Goal: Transaction & Acquisition: Book appointment/travel/reservation

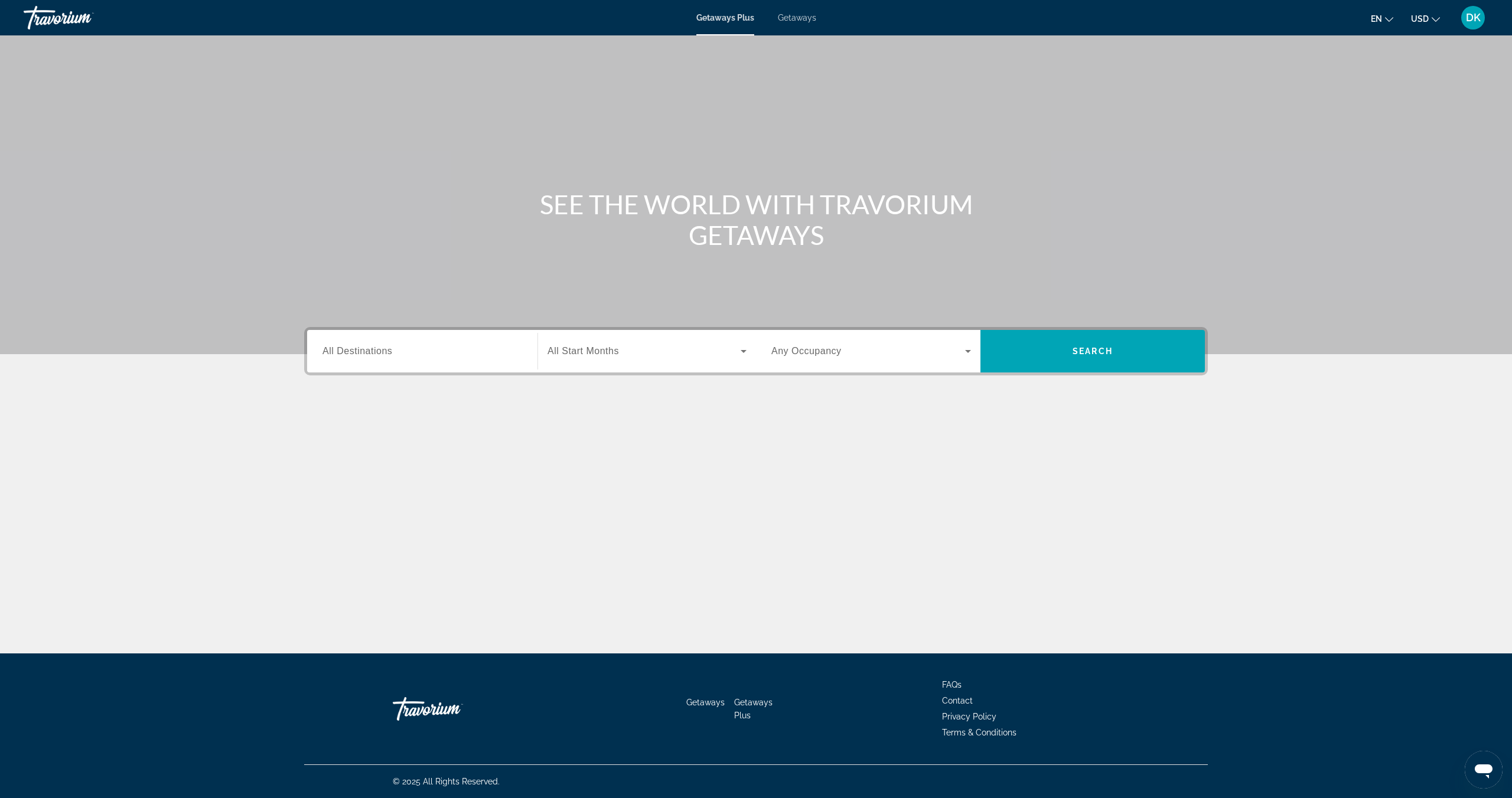
click at [417, 360] on div "Search widget" at bounding box center [423, 351] width 200 height 33
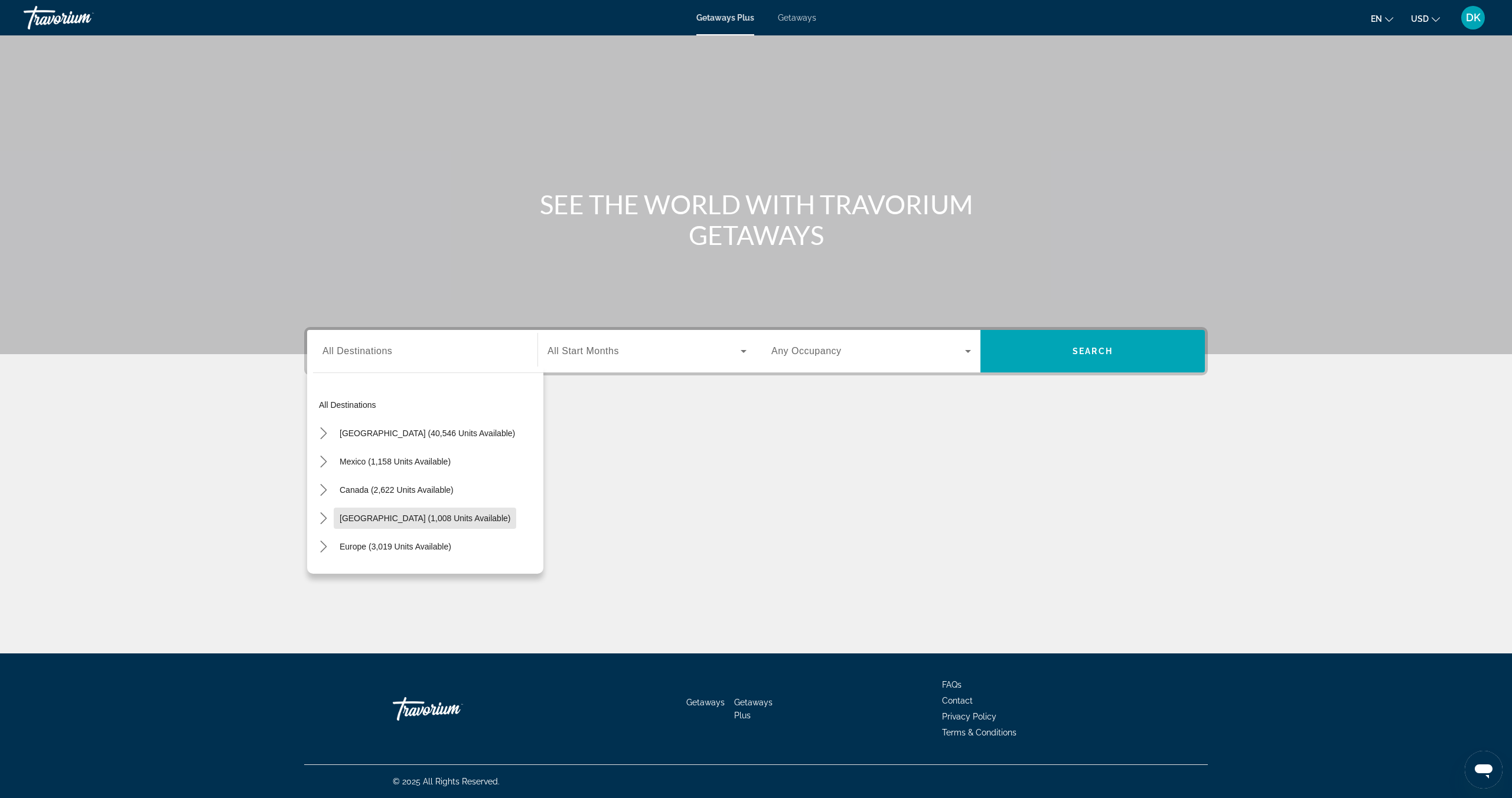
drag, startPoint x: 399, startPoint y: 518, endPoint x: 410, endPoint y: 514, distance: 11.7
click at [399, 518] on span "Caribbean & Atlantic Islands (1,008 units available)" at bounding box center [425, 519] width 171 height 10
type input "**********"
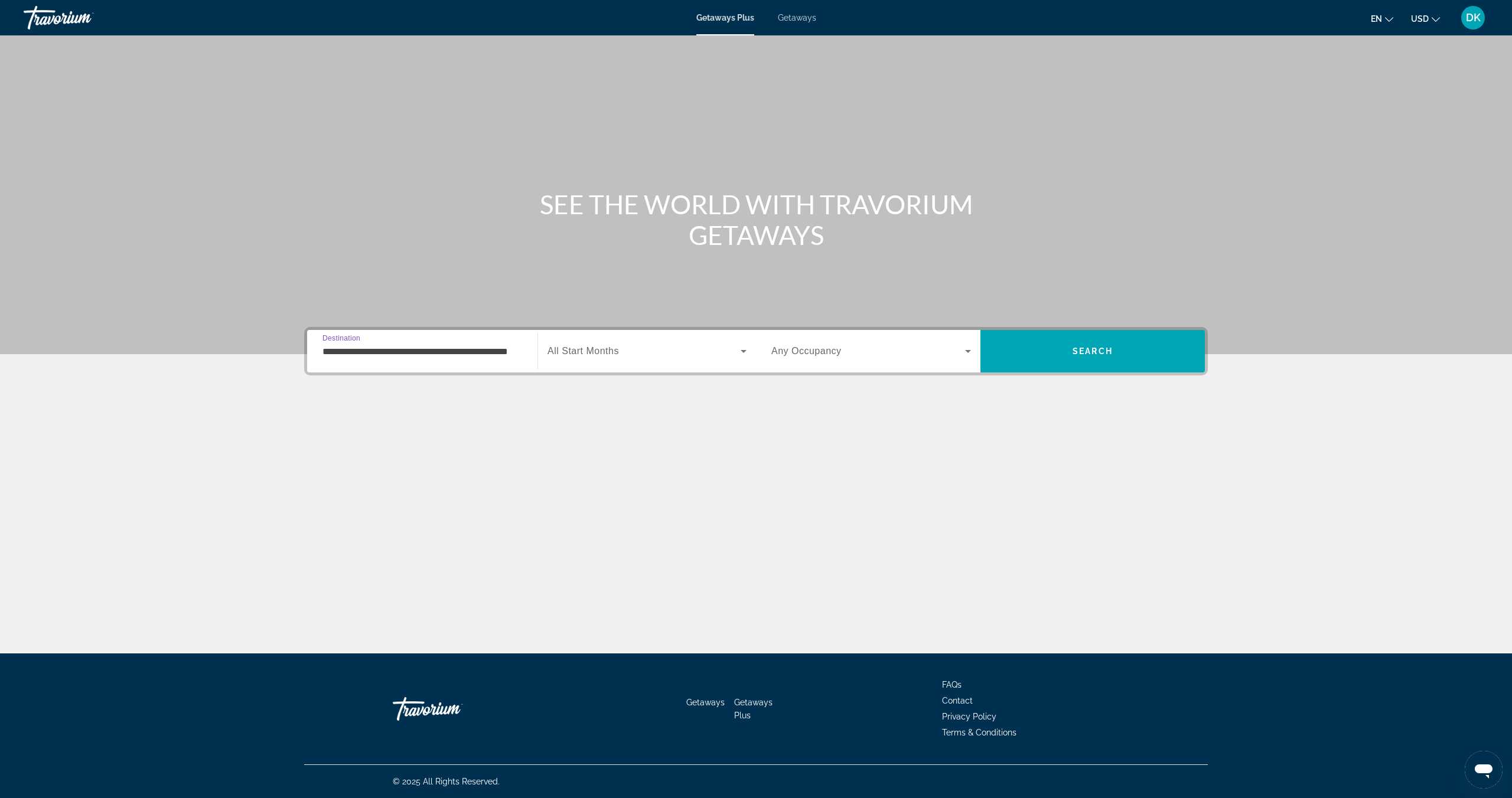
click at [656, 346] on span "Search widget" at bounding box center [644, 351] width 193 height 14
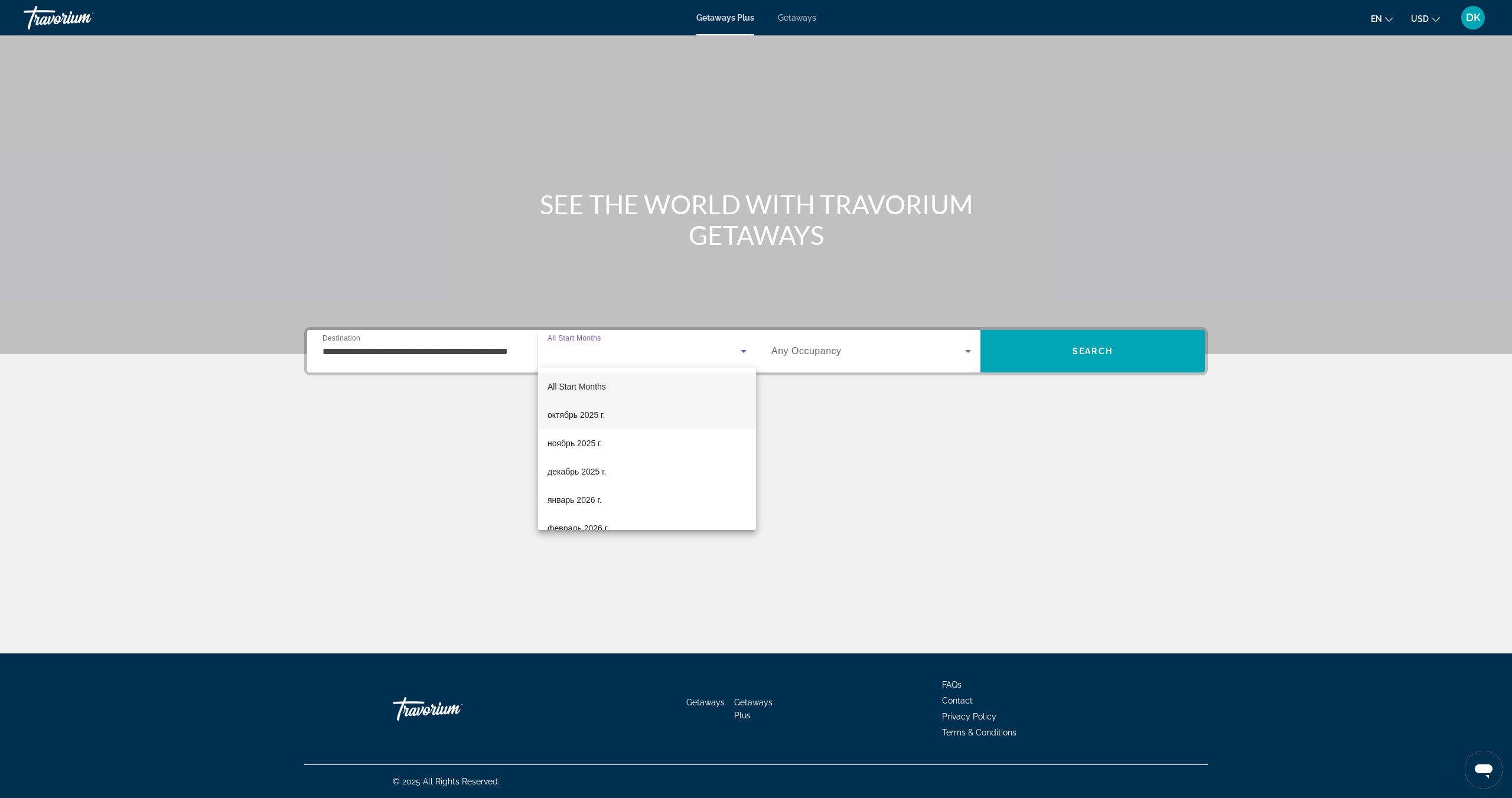
click at [628, 419] on mat-option "октябрь 2025 г." at bounding box center [647, 415] width 218 height 29
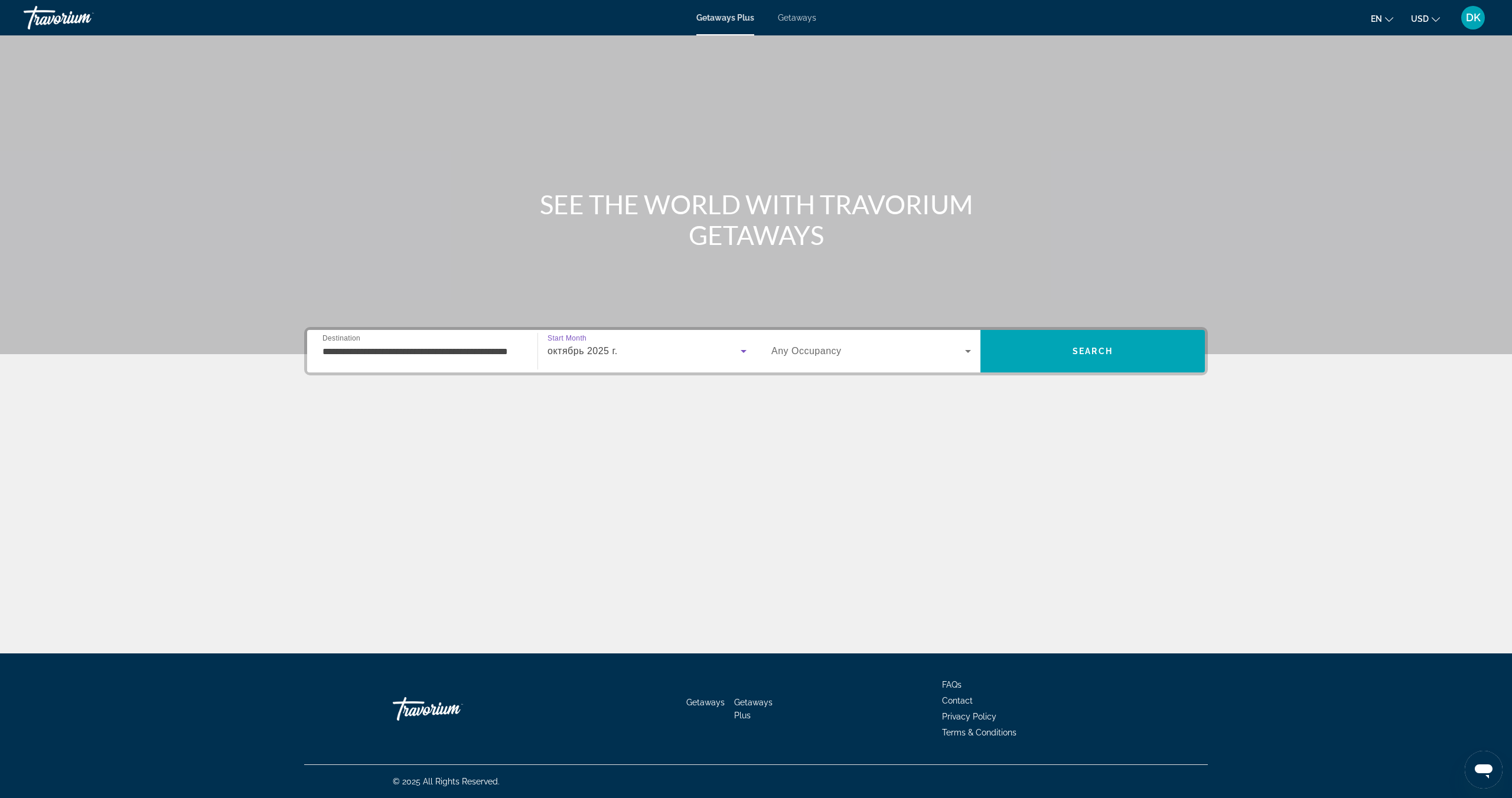
click at [924, 355] on span "Search widget" at bounding box center [868, 351] width 194 height 14
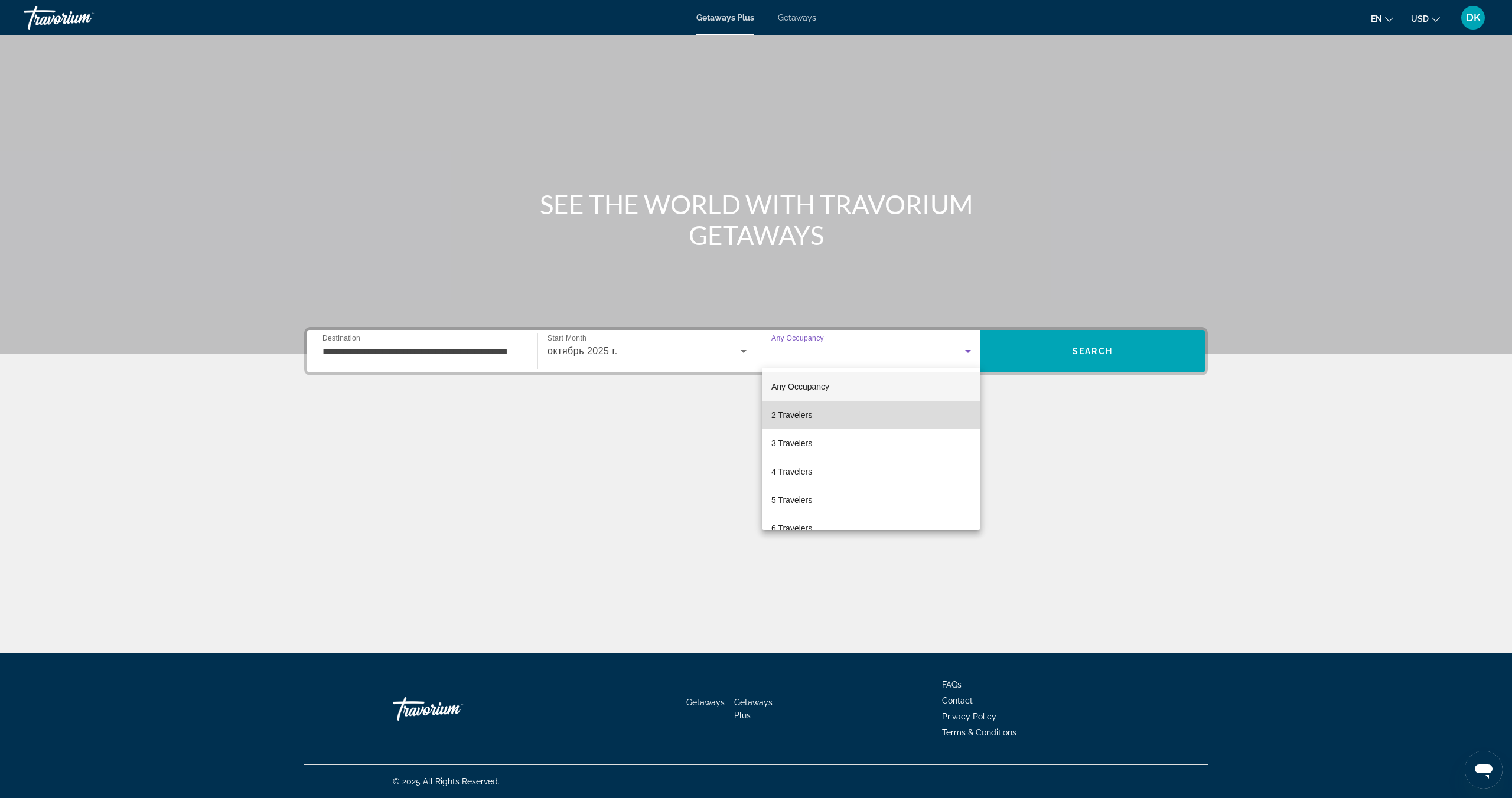
click at [820, 418] on mat-option "2 Travelers" at bounding box center [871, 415] width 219 height 29
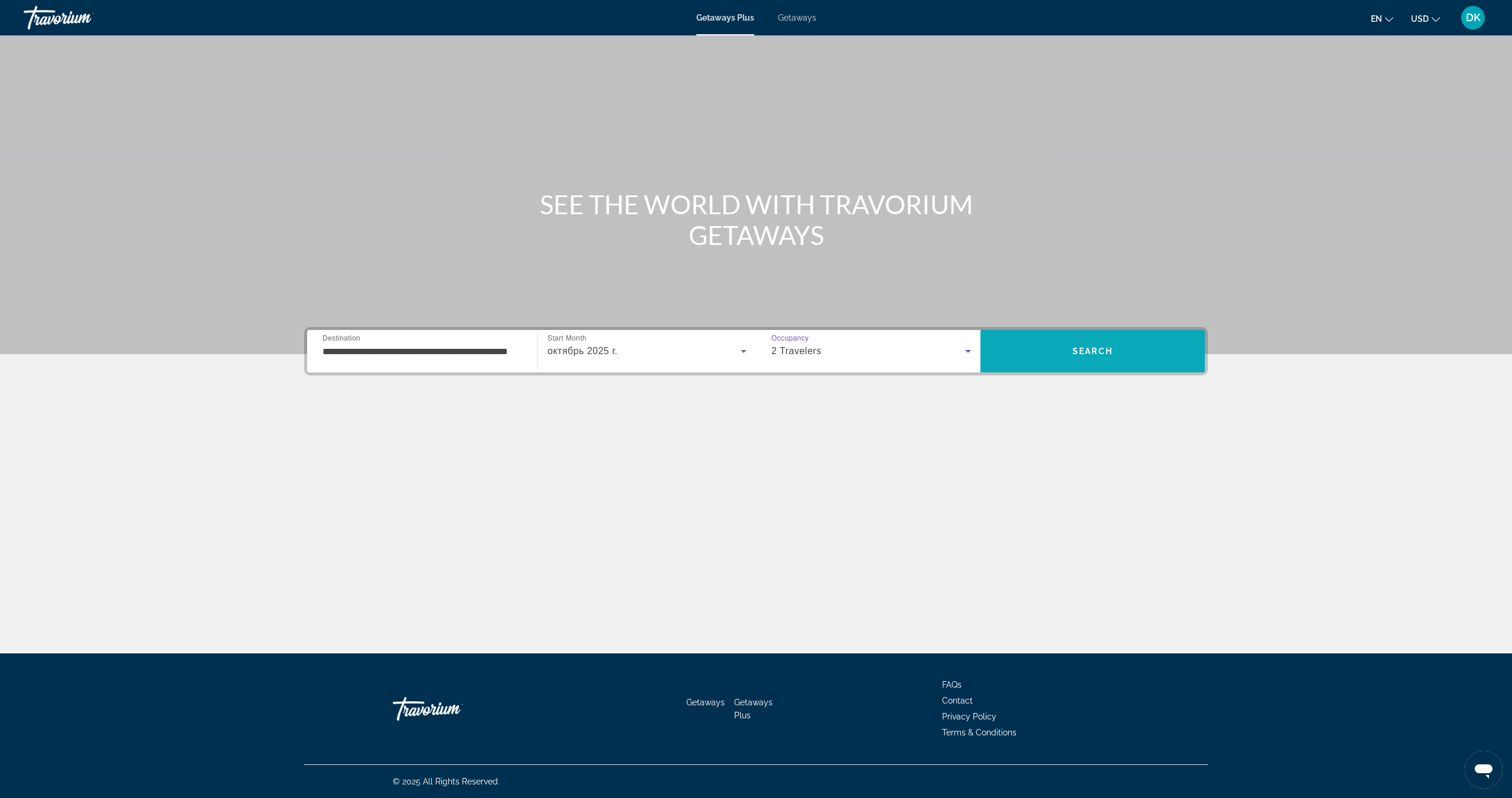
click at [1037, 349] on span "Search" at bounding box center [1092, 351] width 225 height 29
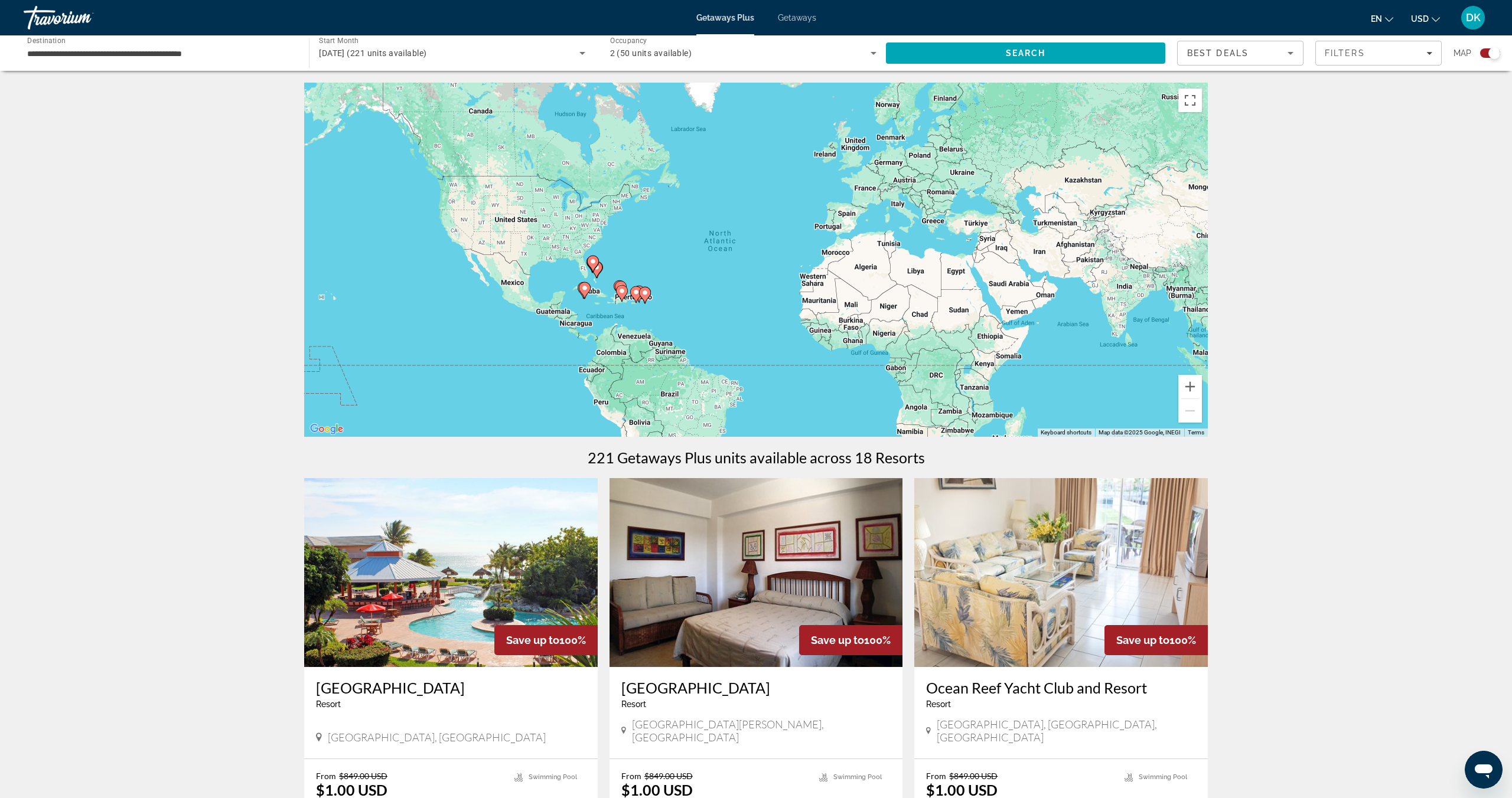
click at [467, 541] on img "Main content" at bounding box center [451, 573] width 294 height 189
